Goal: Transaction & Acquisition: Download file/media

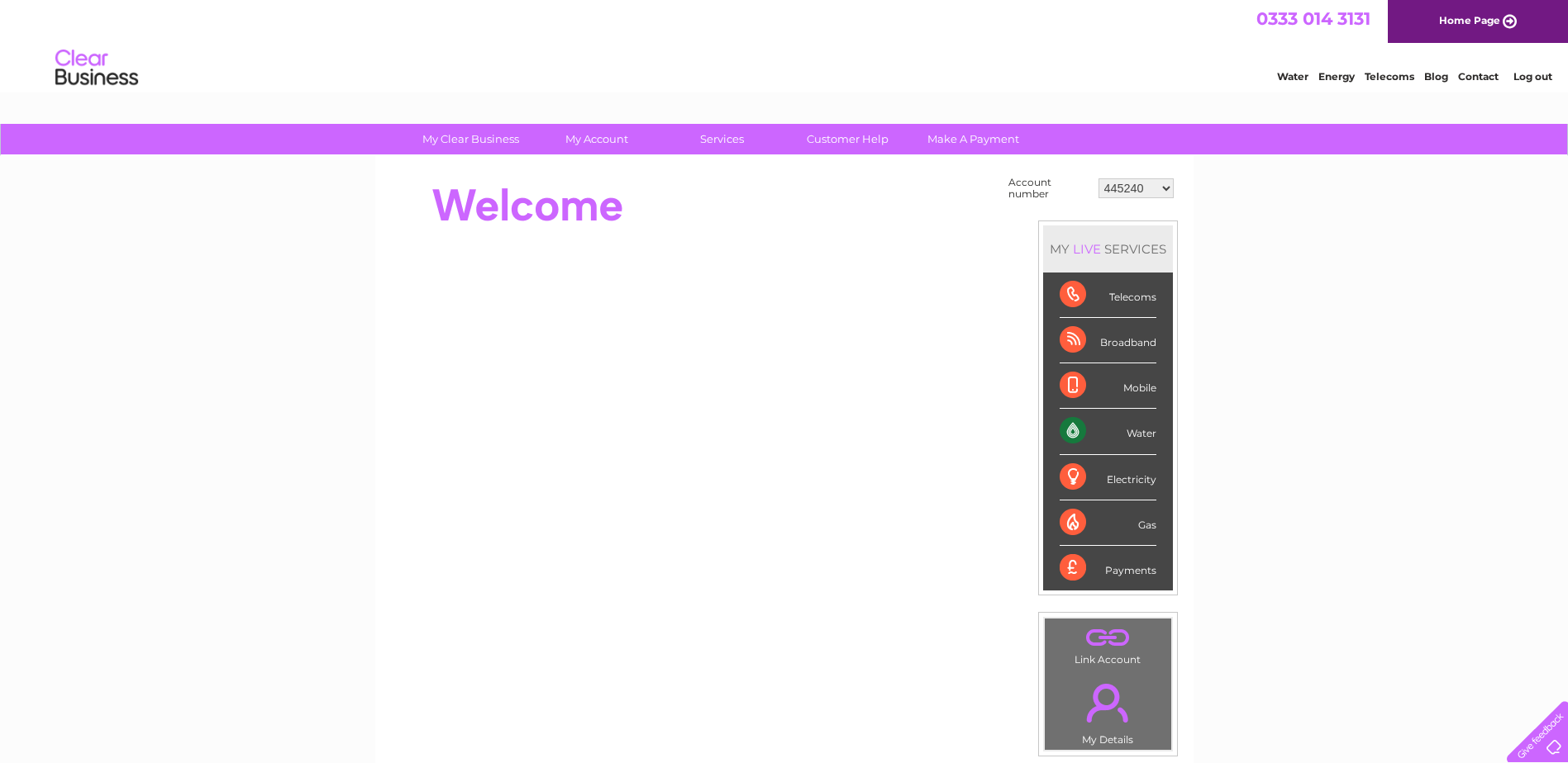
click at [1166, 183] on select "445240 952613 1147469 30312218" at bounding box center [1136, 188] width 75 height 20
select select "952613"
click at [1099, 179] on select "445240 952613 1147469 30312218" at bounding box center [1136, 188] width 75 height 20
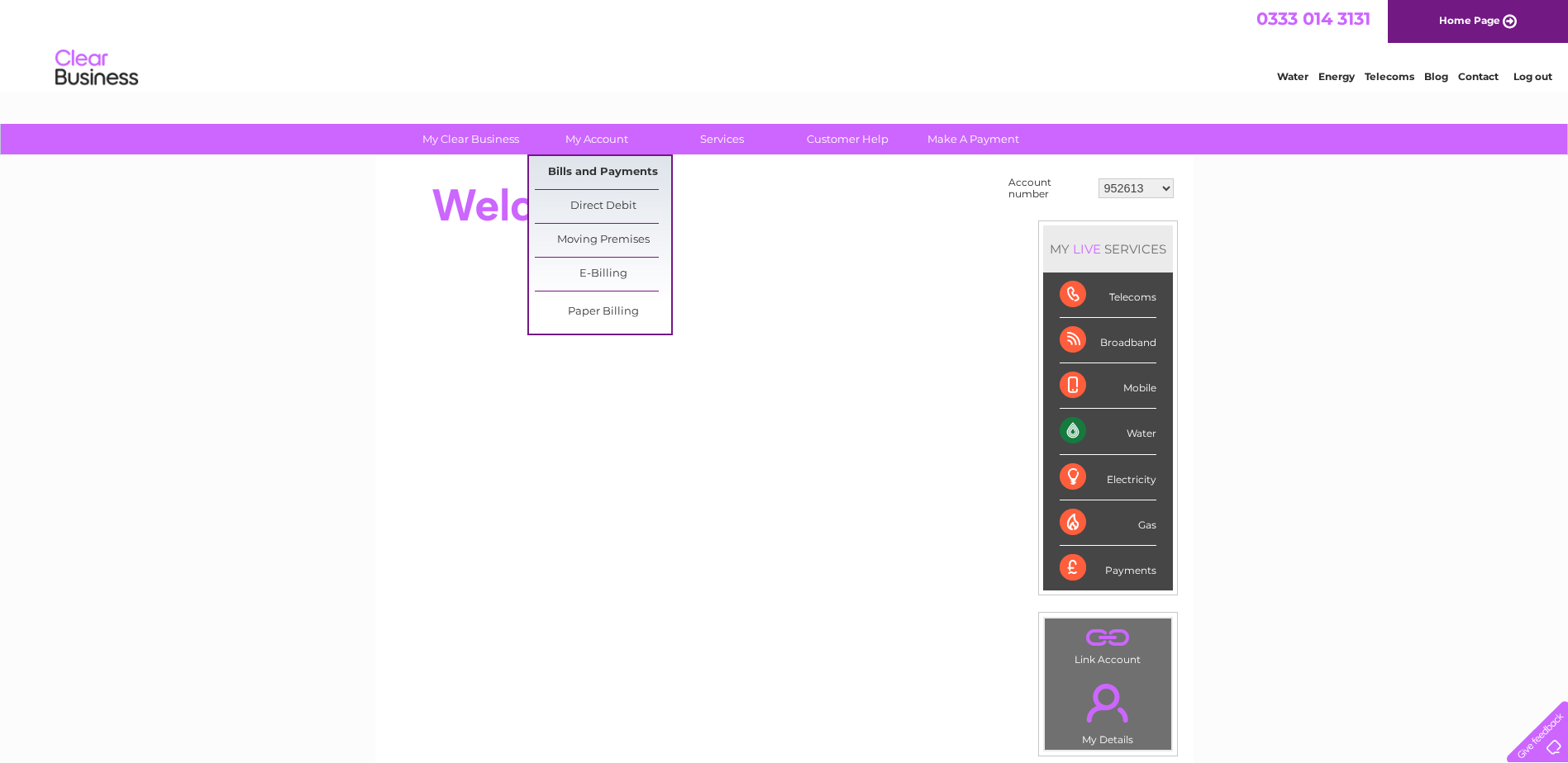
click at [614, 168] on link "Bills and Payments" at bounding box center [603, 173] width 136 height 33
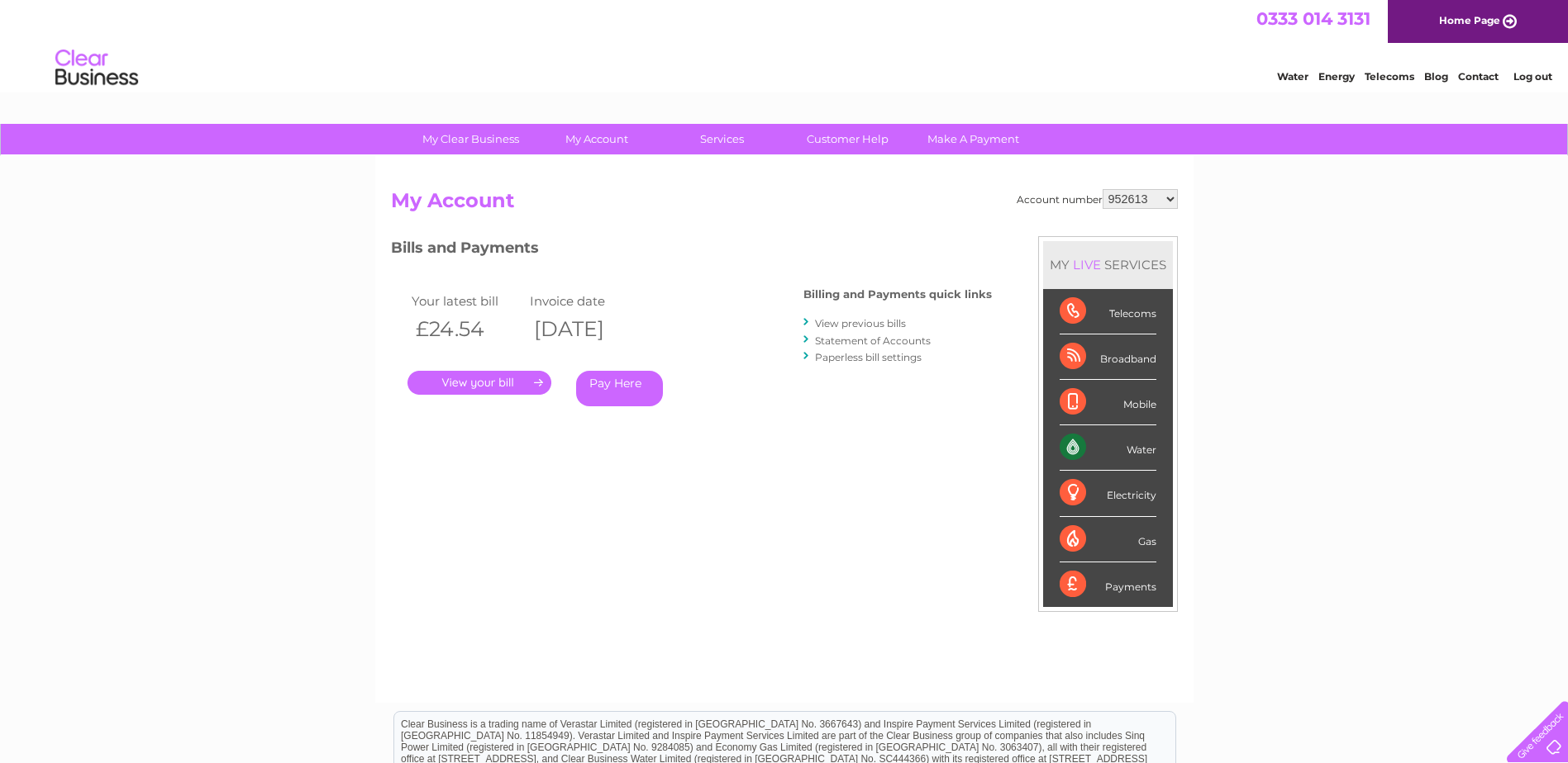
click at [466, 385] on link "." at bounding box center [479, 382] width 144 height 24
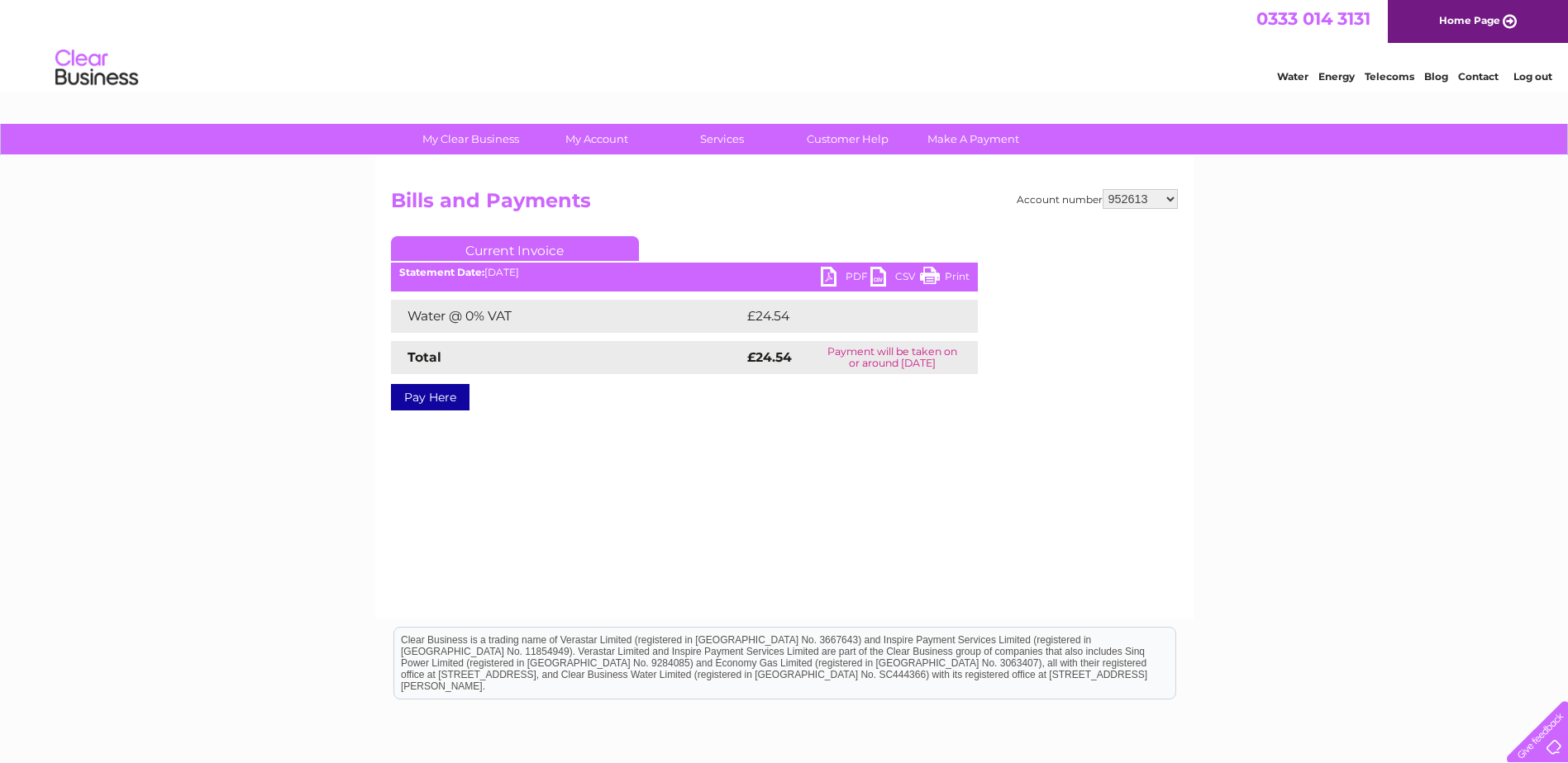
click at [846, 269] on link "PDF" at bounding box center [845, 278] width 50 height 24
